Goal: Task Accomplishment & Management: Complete application form

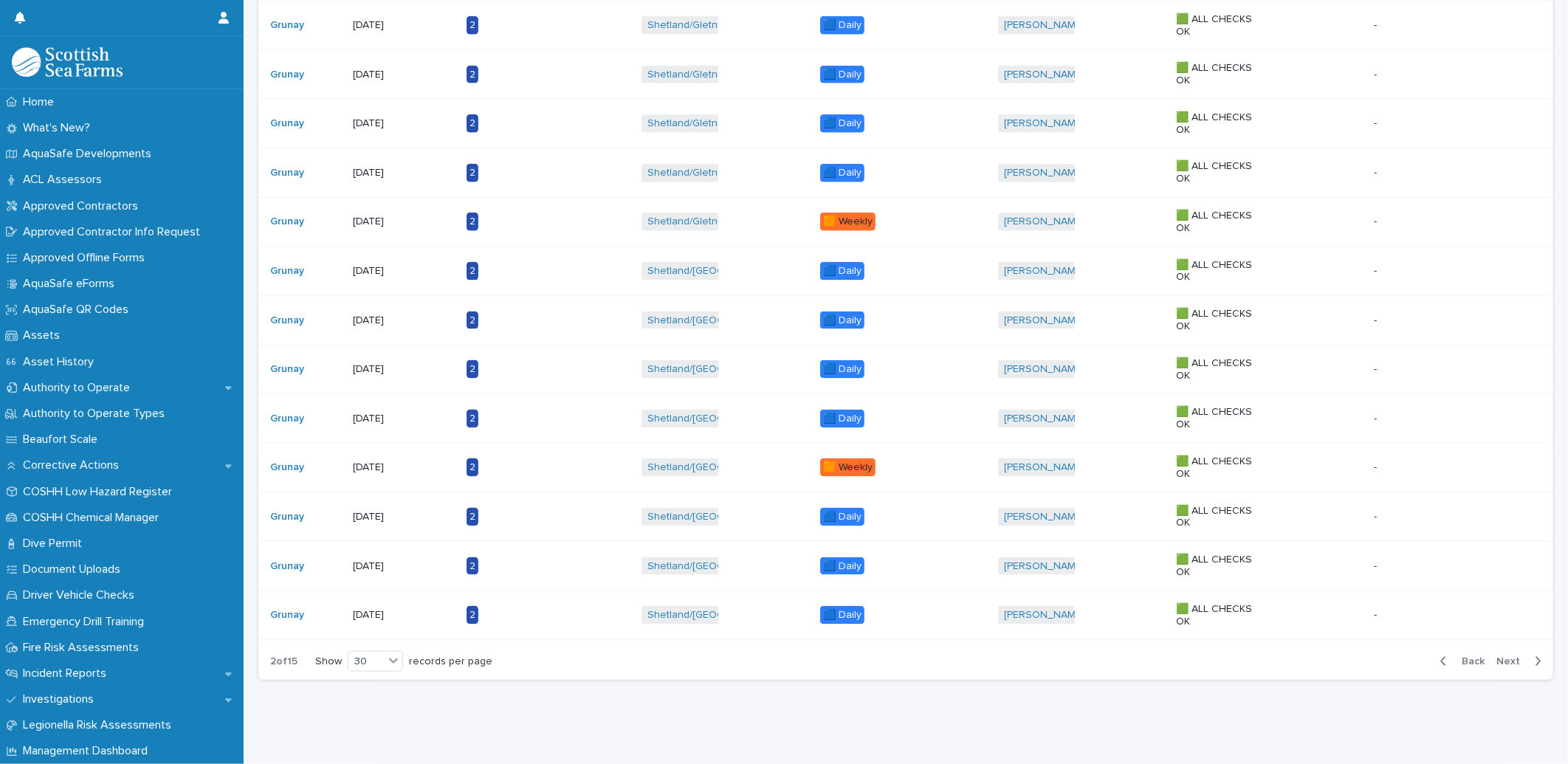
scroll to position [1090, 0]
click at [378, 507] on div "[DATE]" at bounding box center [399, 514] width 92 height 16
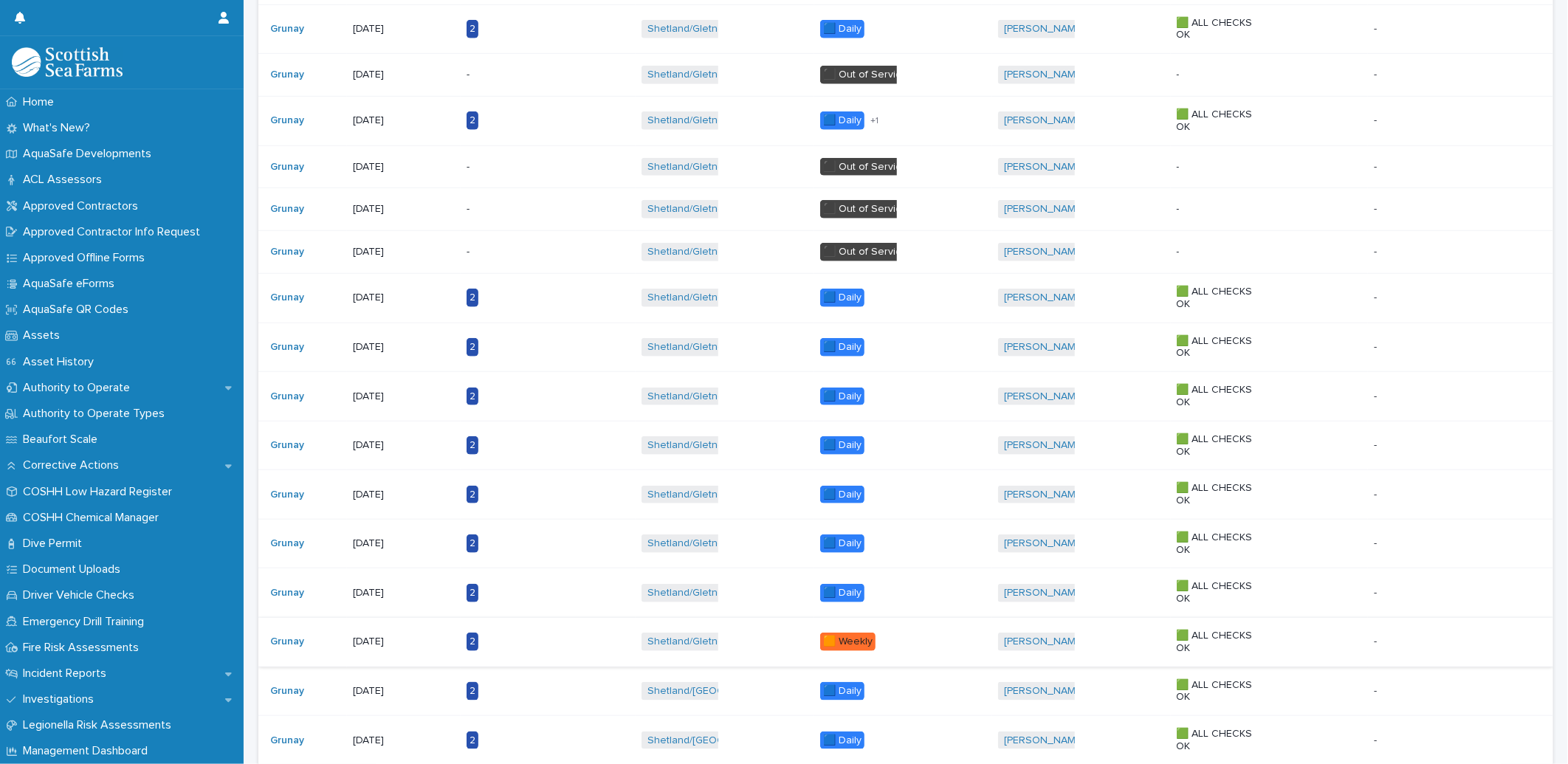
scroll to position [738, 0]
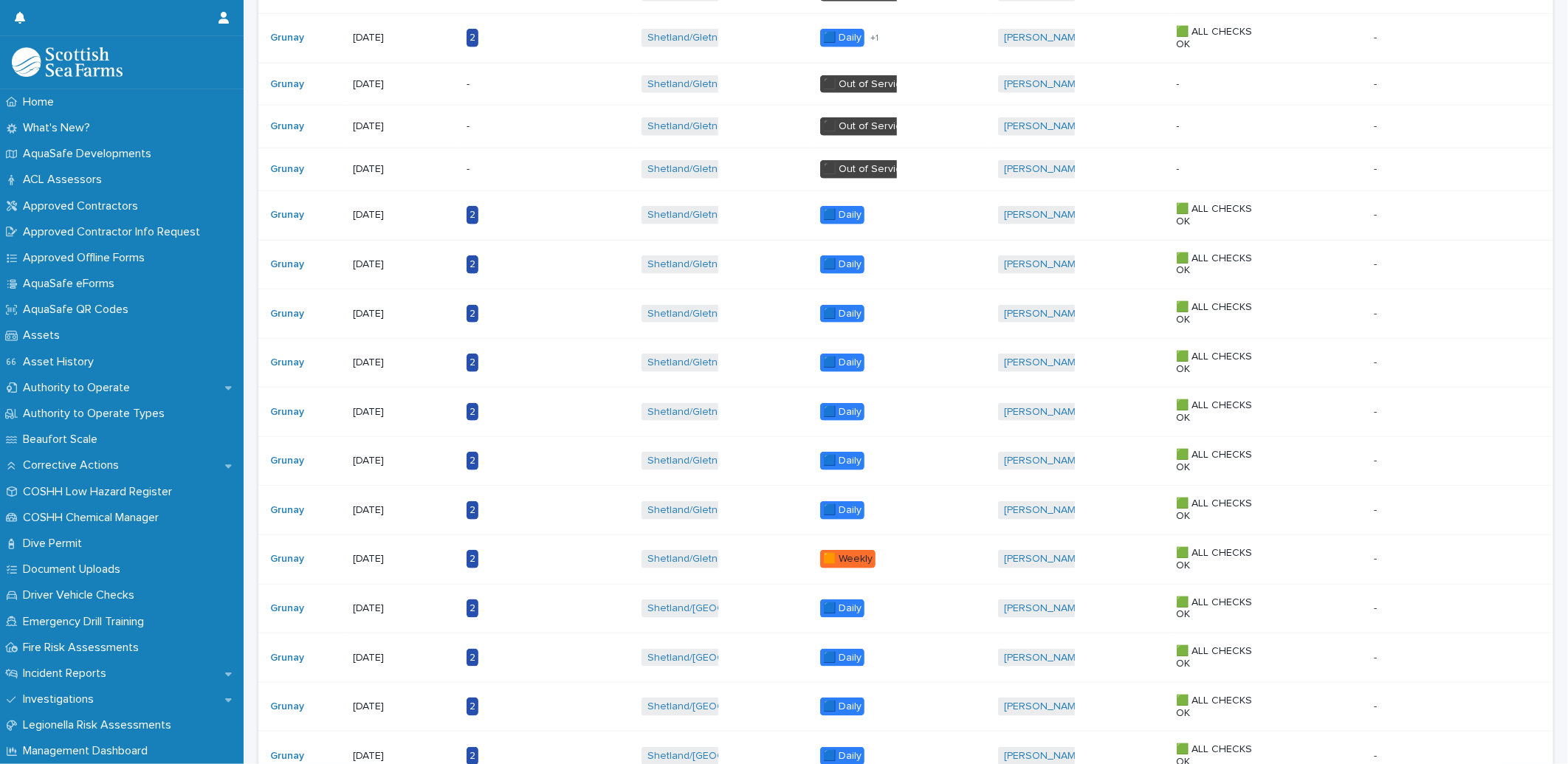
click at [393, 661] on p "[DATE]" at bounding box center [399, 658] width 92 height 13
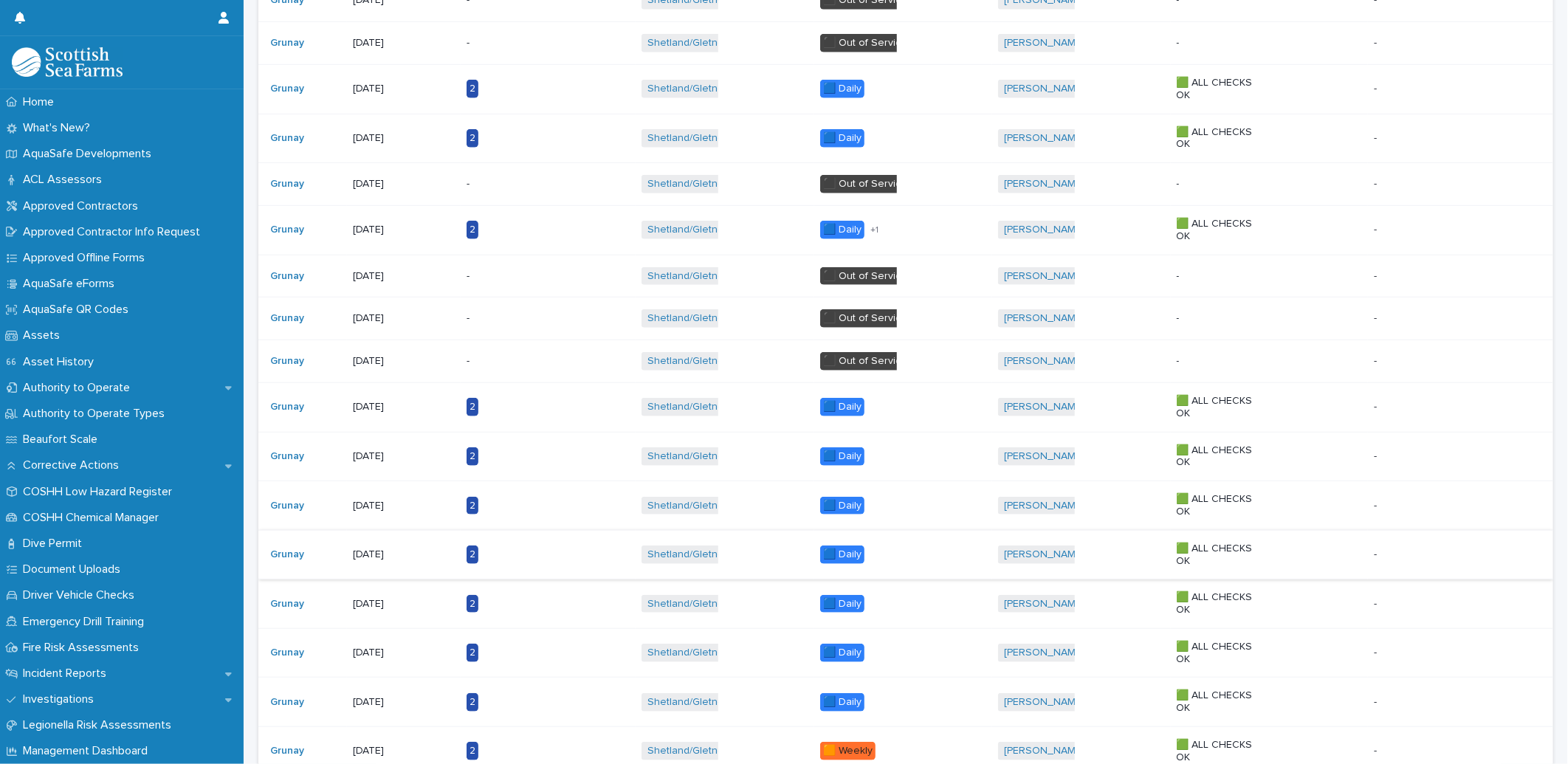
scroll to position [573, 0]
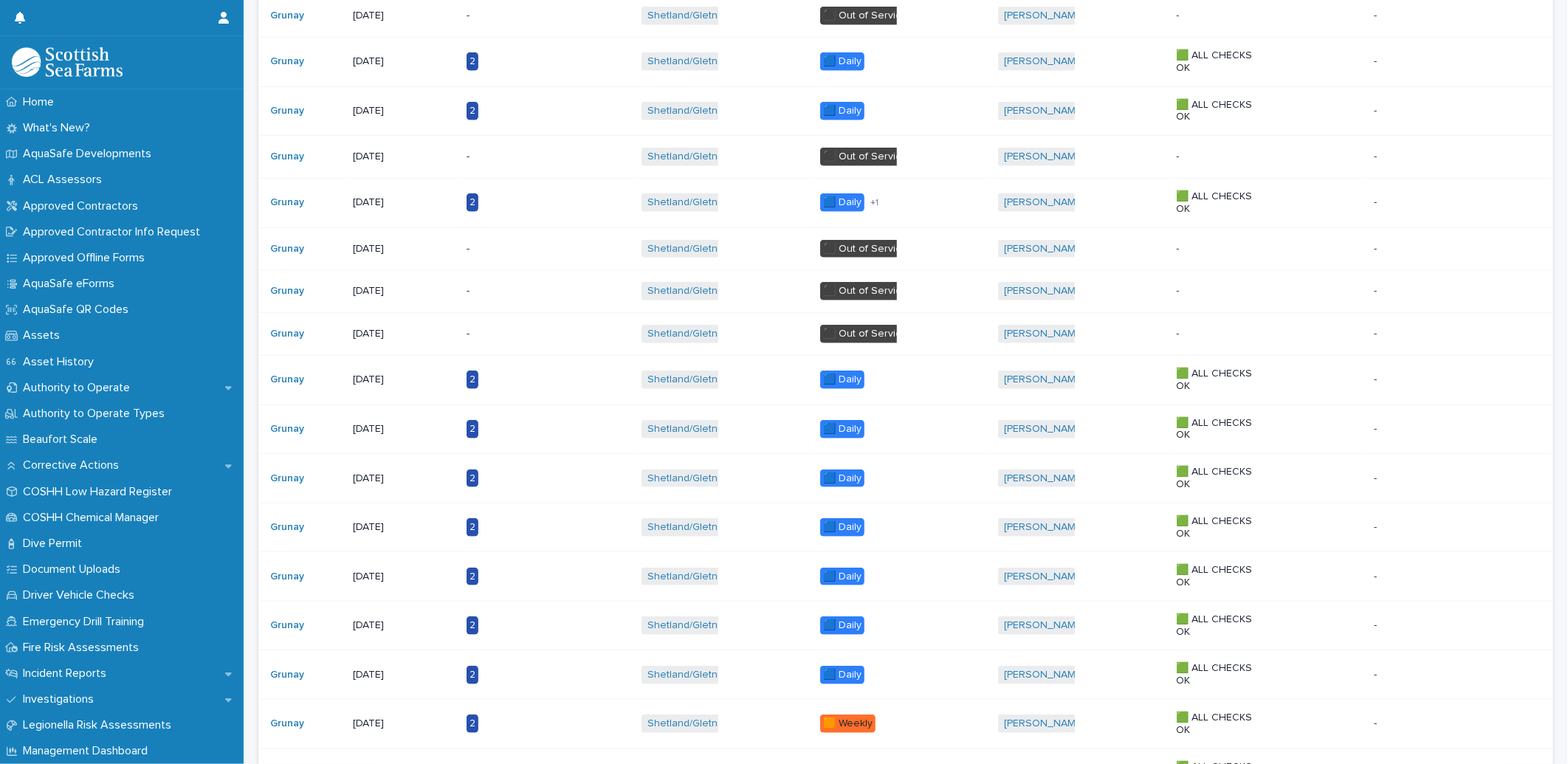
click at [381, 569] on div "[DATE]" at bounding box center [399, 575] width 92 height 16
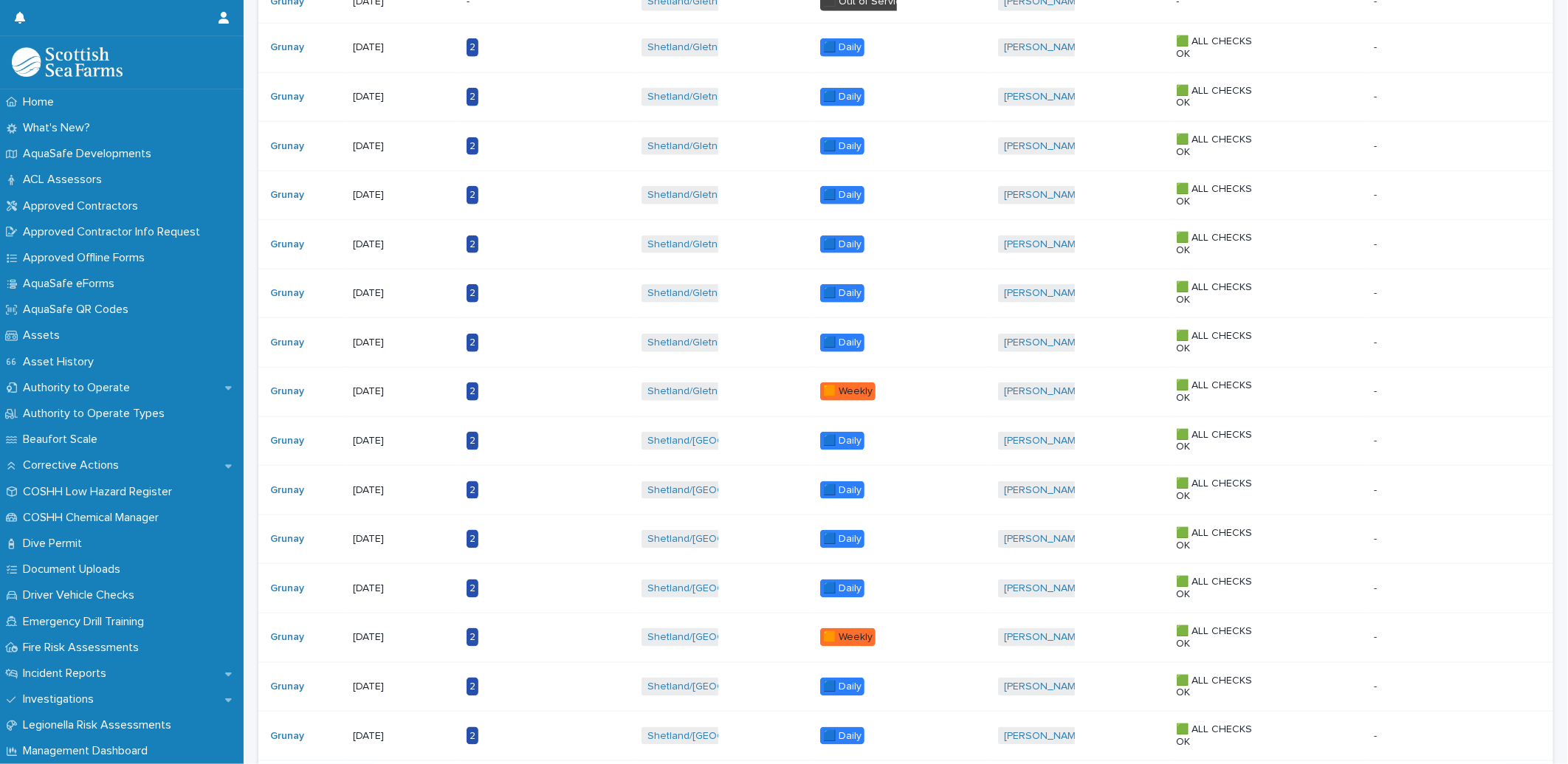
scroll to position [984, 0]
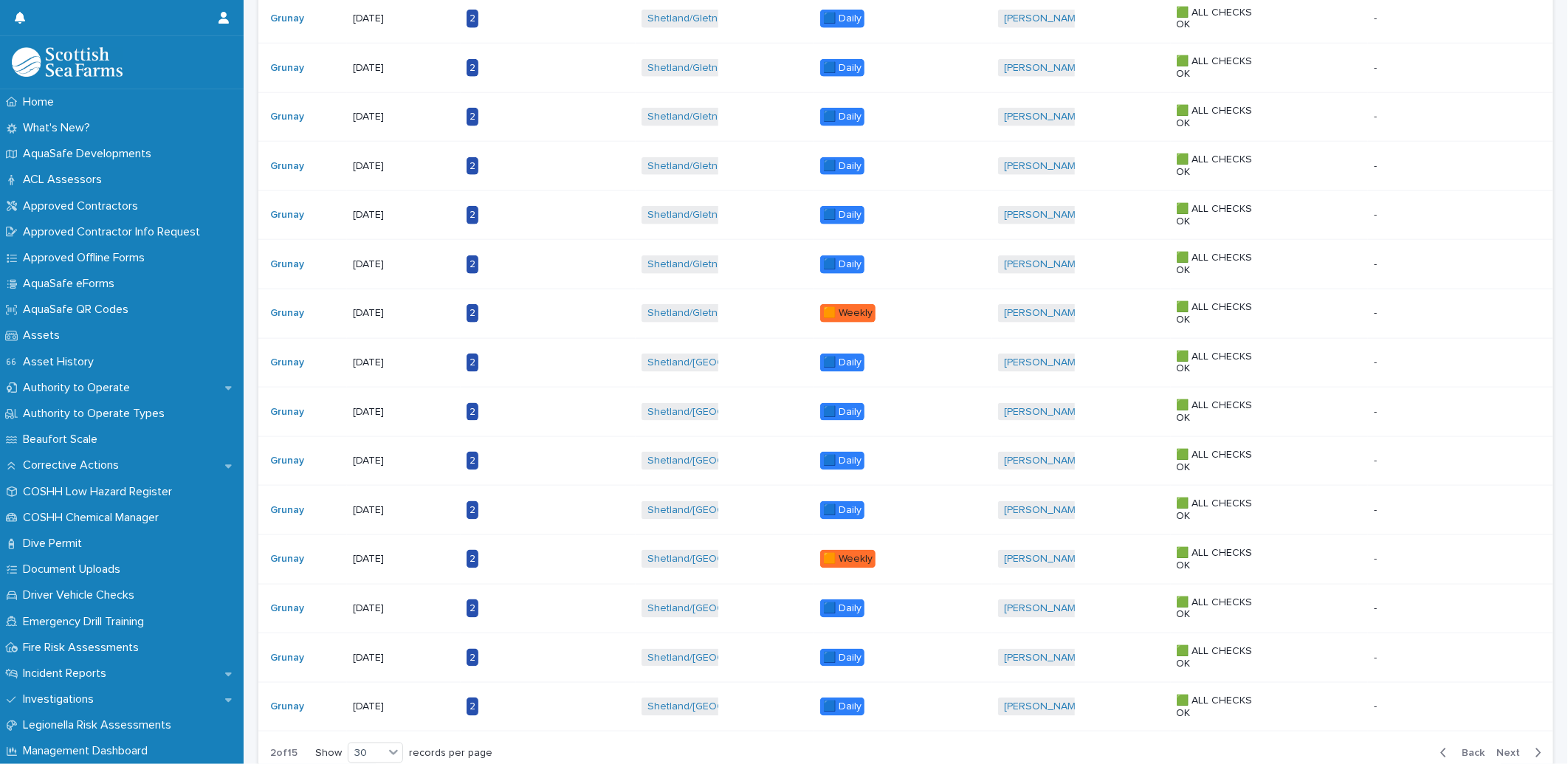
click at [1464, 758] on span "Back" at bounding box center [1469, 753] width 32 height 10
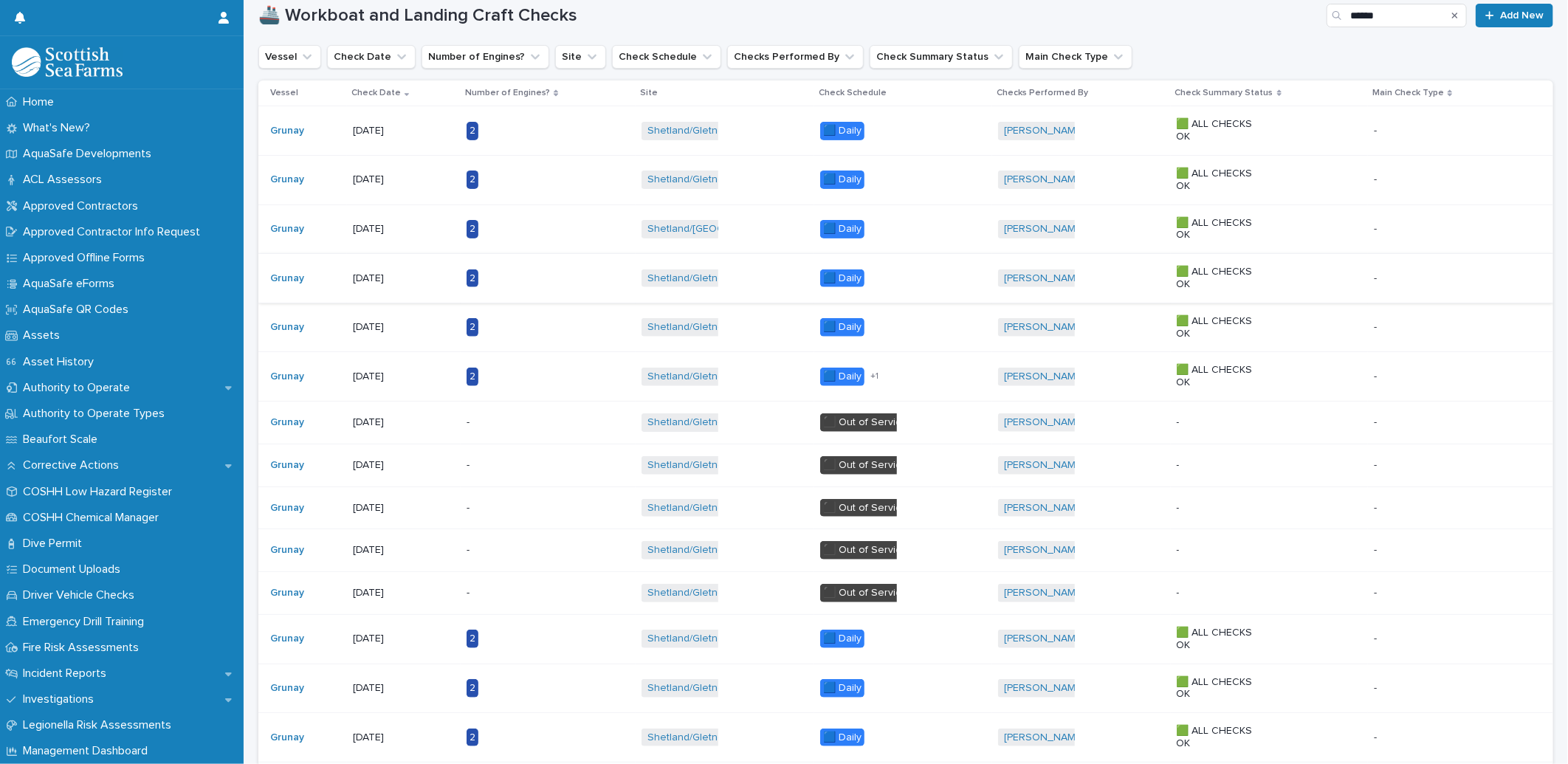
scroll to position [148, 0]
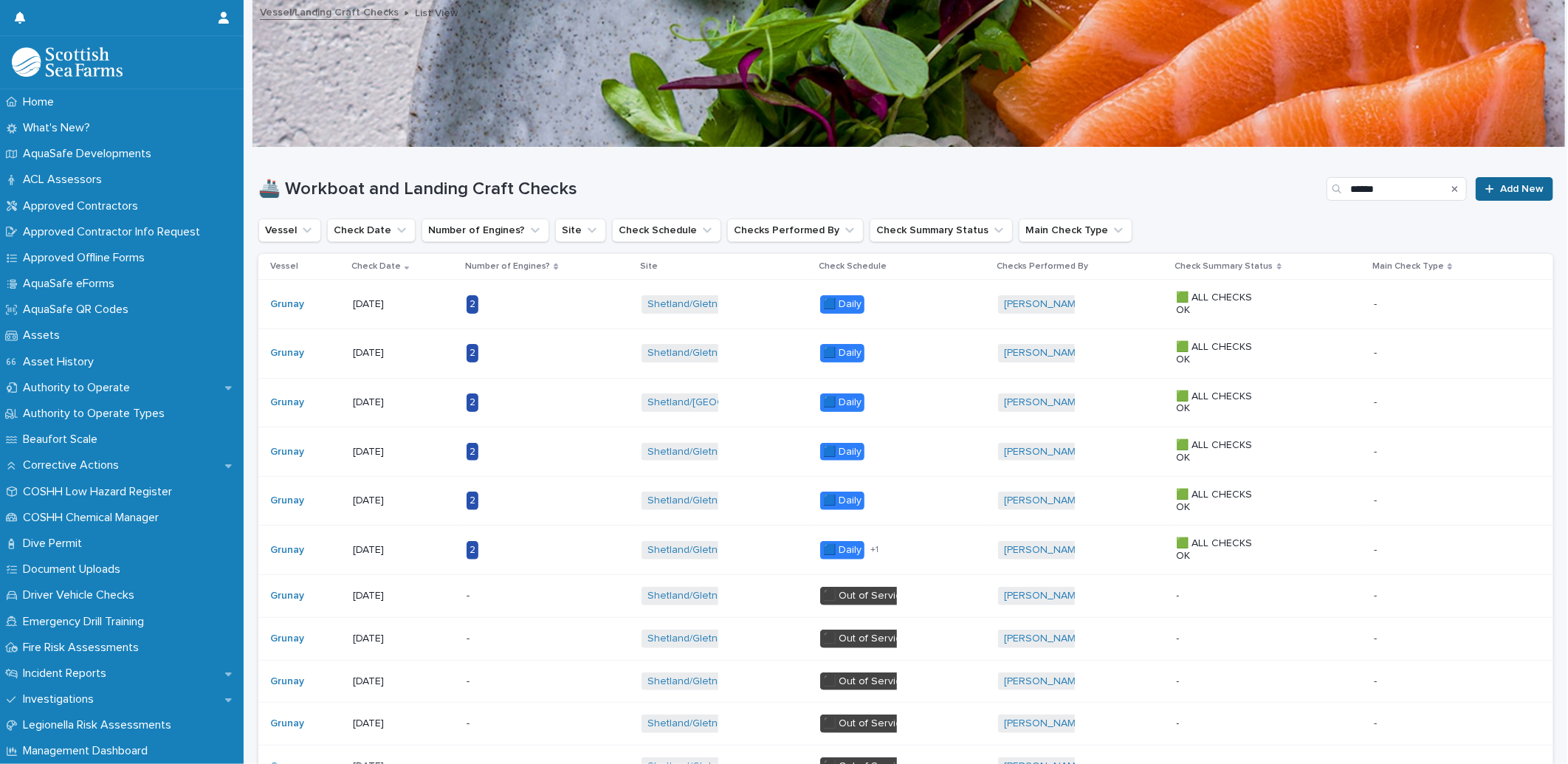
click at [1500, 184] on span "Add New" at bounding box center [1522, 189] width 44 height 10
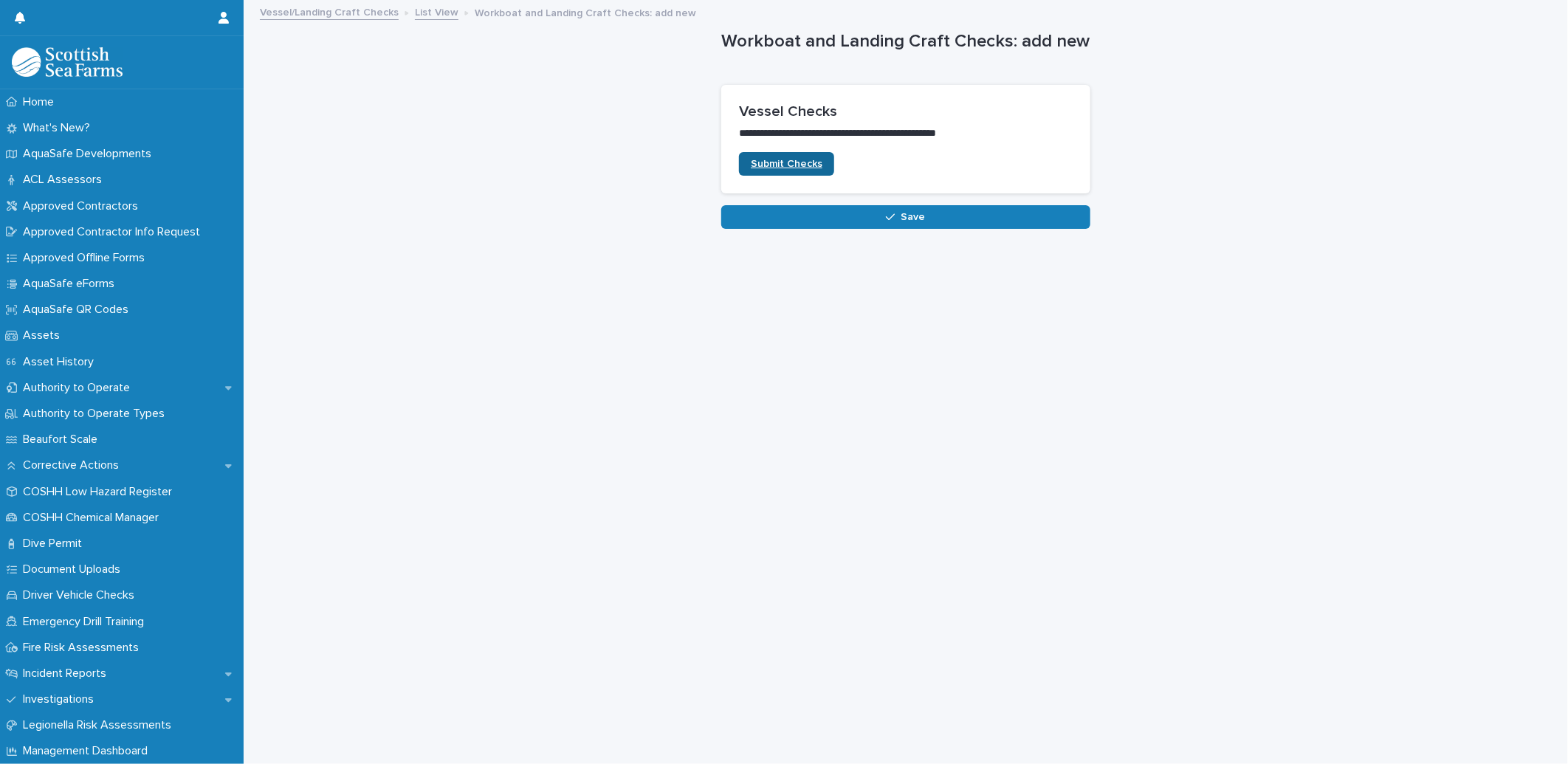
click at [770, 163] on span "Submit Checks" at bounding box center [787, 164] width 72 height 10
